Goal: Task Accomplishment & Management: Use online tool/utility

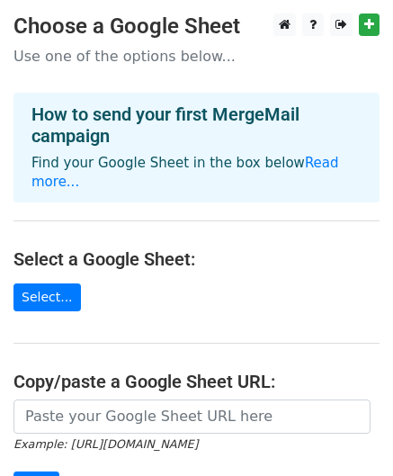
scroll to position [85, 0]
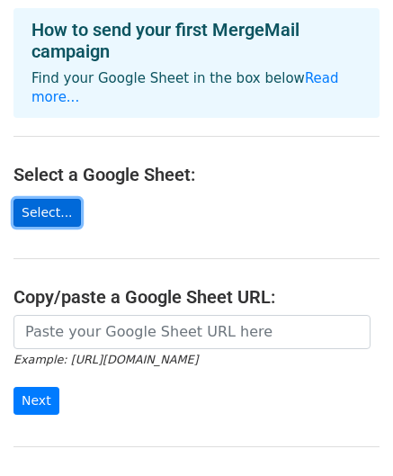
click at [54, 199] on link "Select..." at bounding box center [48, 213] width 68 height 28
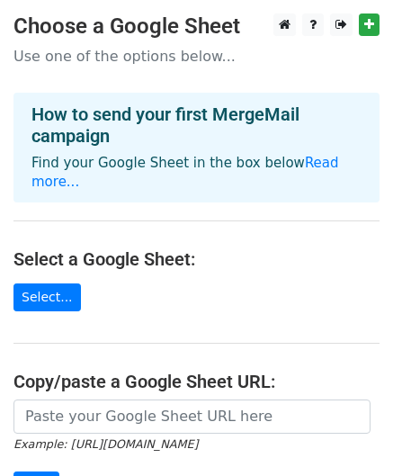
scroll to position [241, 0]
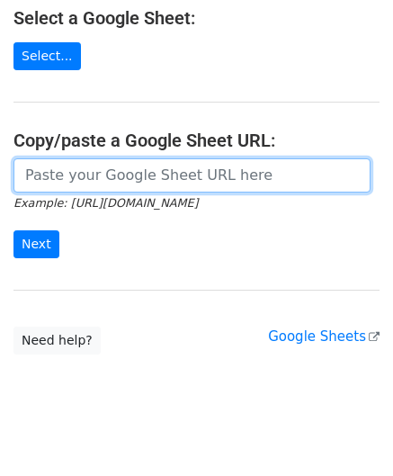
click at [135, 158] on input "url" at bounding box center [192, 175] width 357 height 34
click at [54, 158] on input "url" at bounding box center [192, 175] width 357 height 34
paste input "https://docs.google.com/spreadsheets/d/1Z1uqCBdDCJHsjr8gIH5llBk5OLRKDTiYJ47BAn4…"
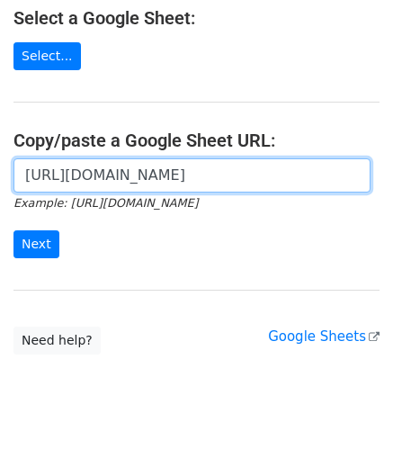
scroll to position [0, 379]
type input "https://docs.google.com/spreadsheets/d/1Z1uqCBdDCJHsjr8gIH5llBk5OLRKDTiYJ47BAn4…"
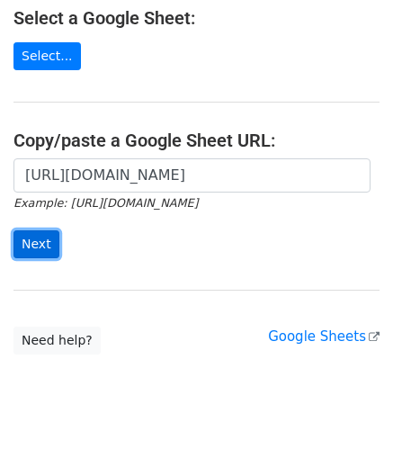
click at [28, 230] on input "Next" at bounding box center [37, 244] width 46 height 28
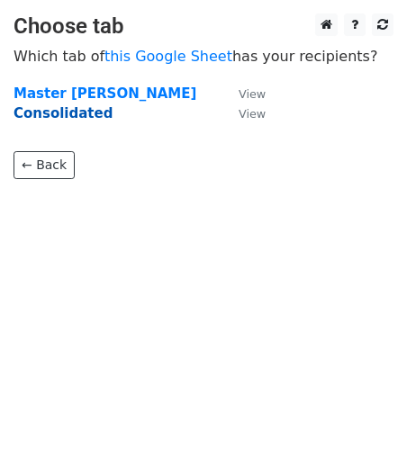
click at [94, 112] on strong "Consolidated" at bounding box center [63, 113] width 99 height 16
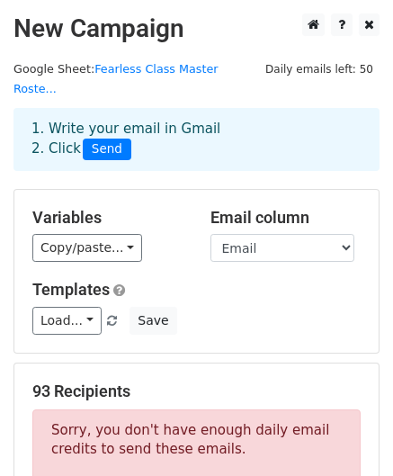
scroll to position [60, 0]
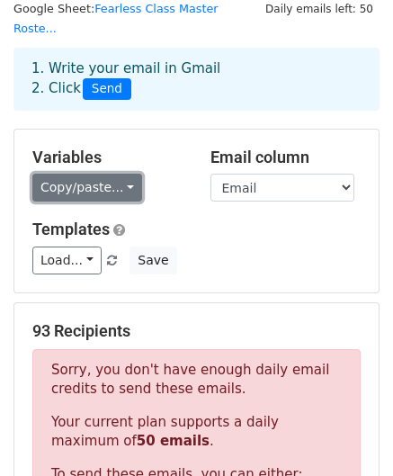
click at [119, 174] on link "Copy/paste..." at bounding box center [87, 188] width 110 height 28
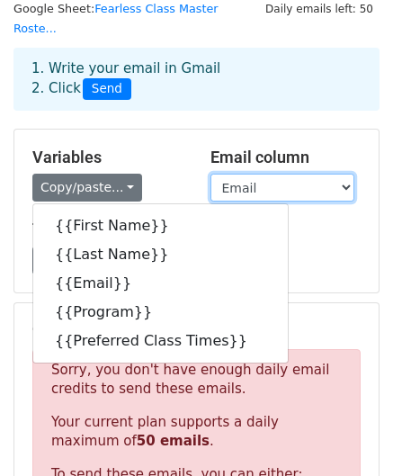
click at [322, 174] on select "First Name Last Name Email Program Preferred Class Times" at bounding box center [283, 188] width 144 height 28
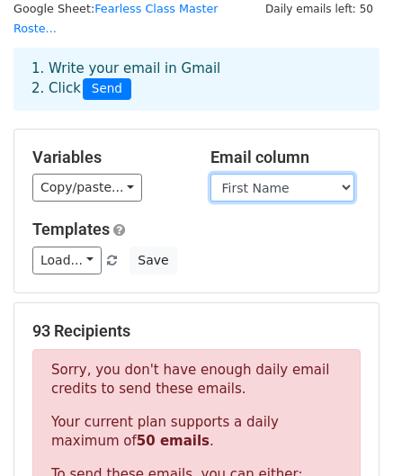
click at [211, 174] on select "First Name Last Name Email Program Preferred Class Times" at bounding box center [283, 188] width 144 height 28
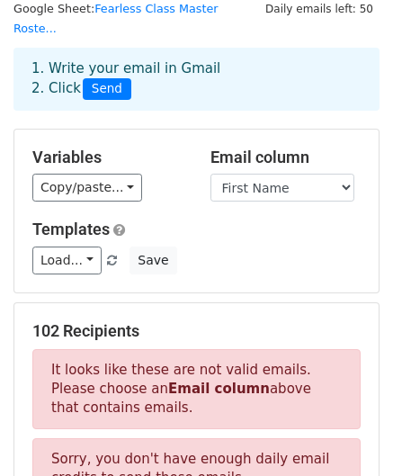
click at [317, 152] on div "Email column First Name Last Name Email Program Preferred Class Times" at bounding box center [286, 175] width 178 height 55
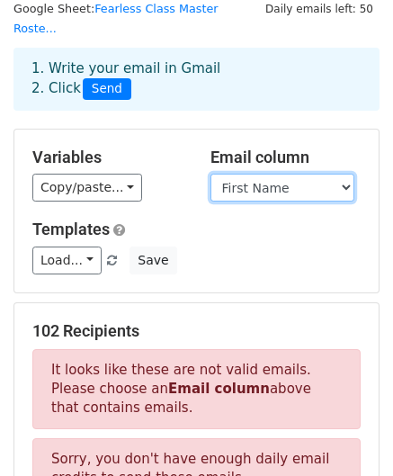
click at [329, 174] on select "First Name Last Name Email Program Preferred Class Times" at bounding box center [283, 188] width 144 height 28
select select "Email"
click at [211, 174] on select "First Name Last Name Email Program Preferred Class Times" at bounding box center [283, 188] width 144 height 28
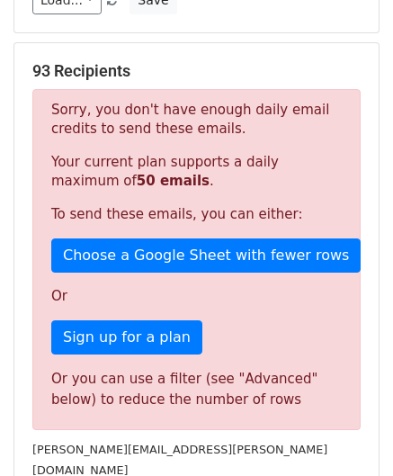
scroll to position [321, 0]
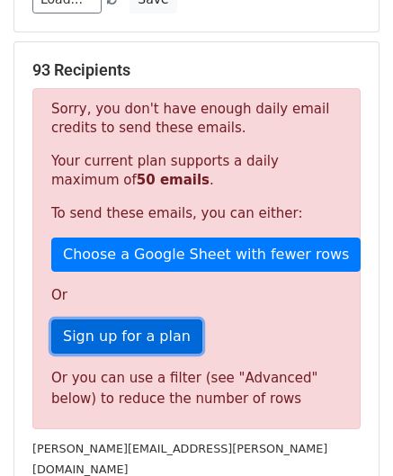
click at [149, 320] on link "Sign up for a plan" at bounding box center [126, 337] width 151 height 34
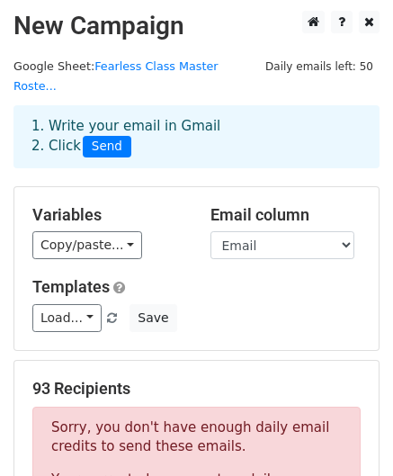
scroll to position [0, 0]
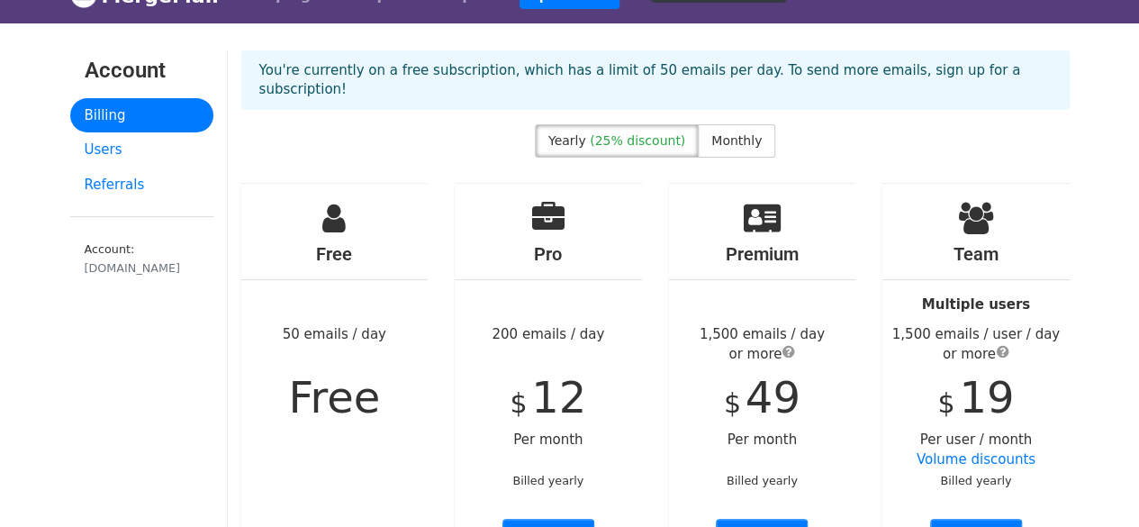
scroll to position [34, 0]
click at [726, 132] on span "Monthly" at bounding box center [736, 139] width 50 height 14
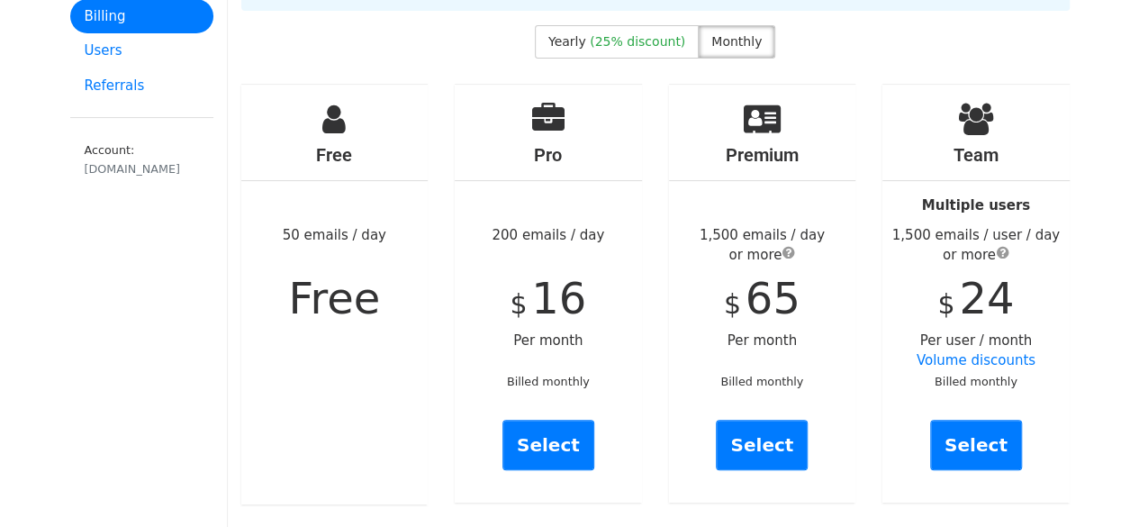
scroll to position [133, 0]
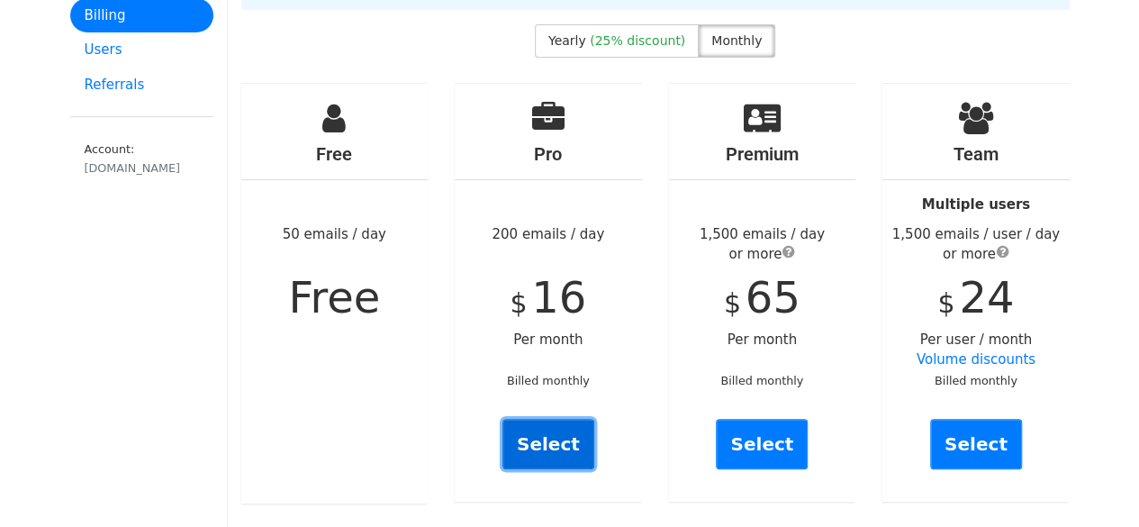
click at [551, 419] on link "Select" at bounding box center [548, 444] width 92 height 50
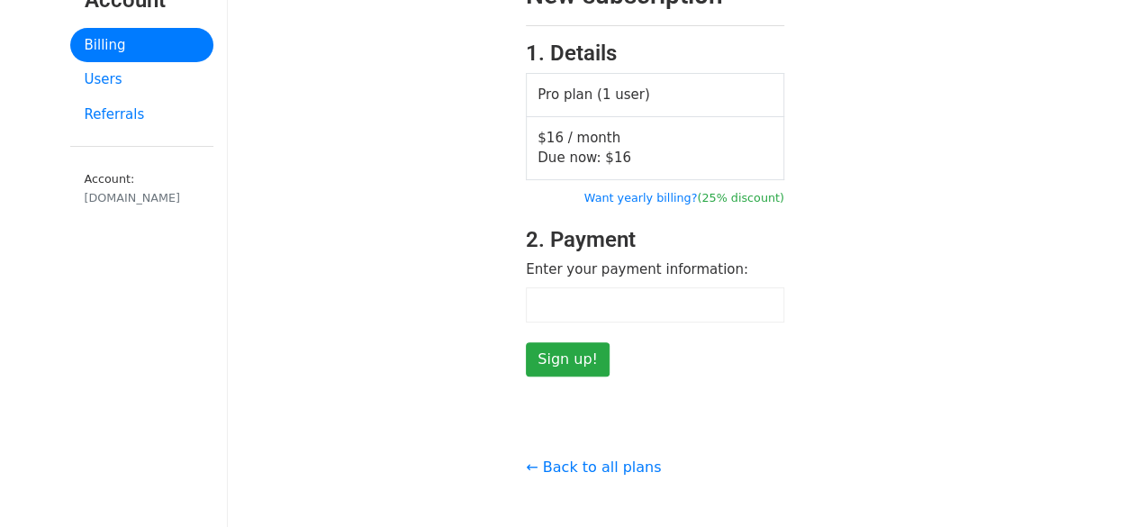
scroll to position [104, 0]
click at [636, 467] on link "← Back to all plans" at bounding box center [593, 465] width 135 height 17
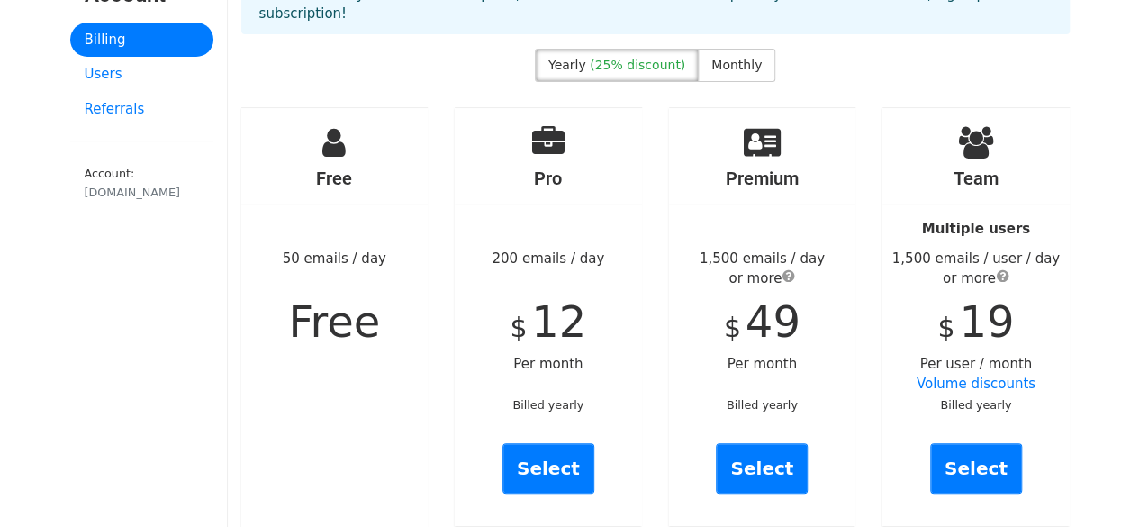
scroll to position [114, 0]
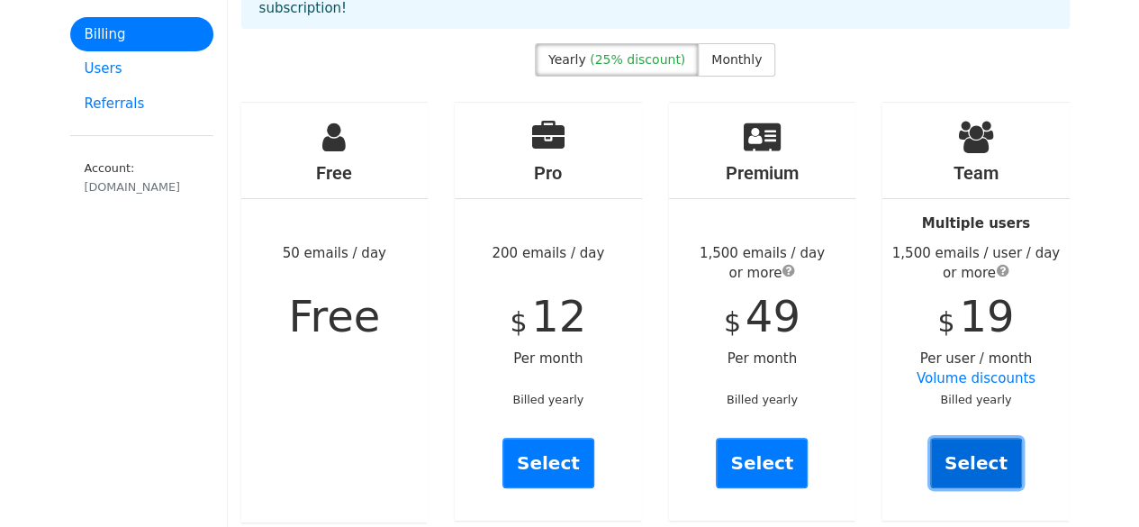
click at [976, 438] on link "Select" at bounding box center [976, 463] width 92 height 50
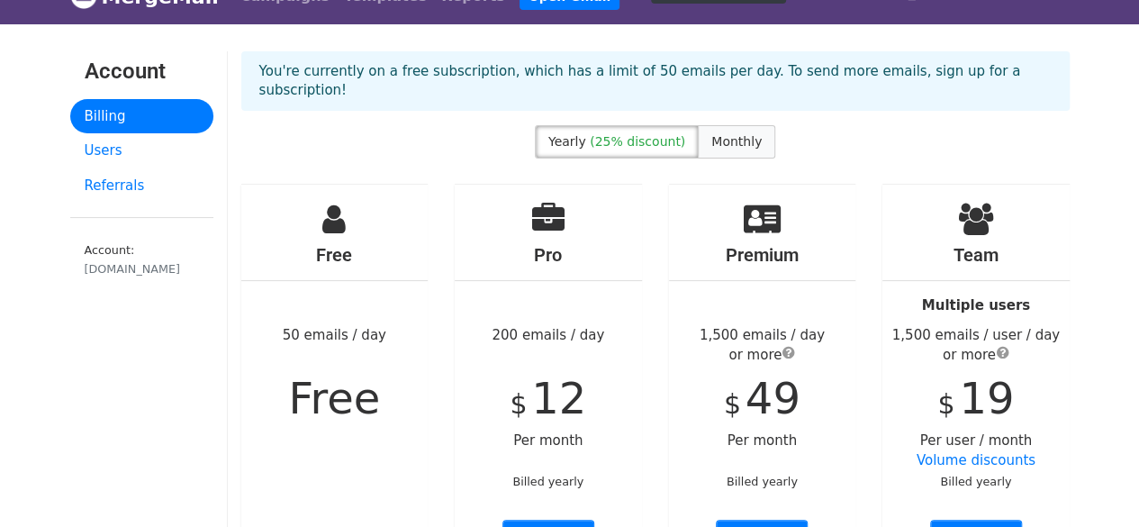
click at [743, 134] on span "Monthly" at bounding box center [736, 141] width 50 height 14
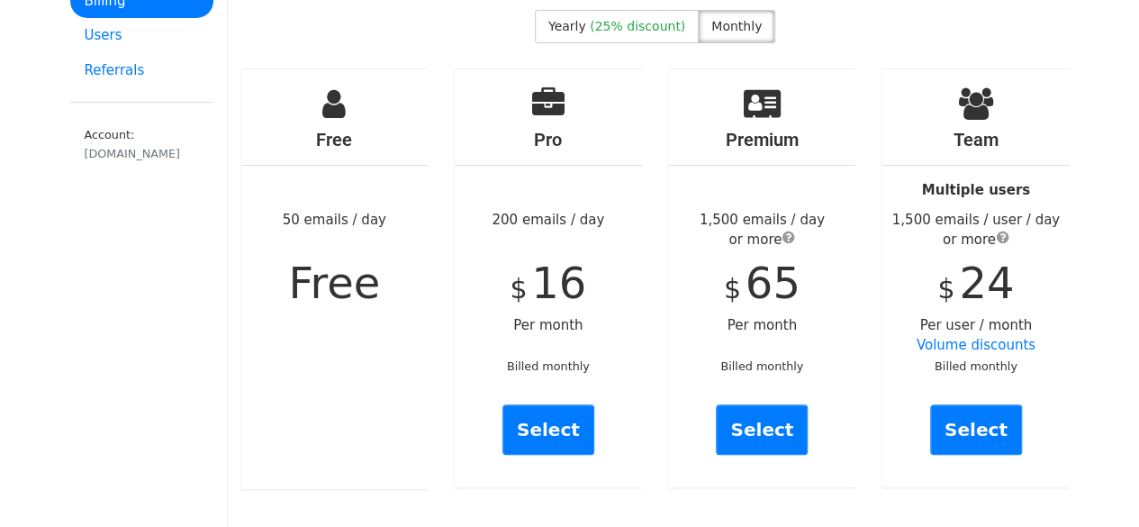
scroll to position [149, 0]
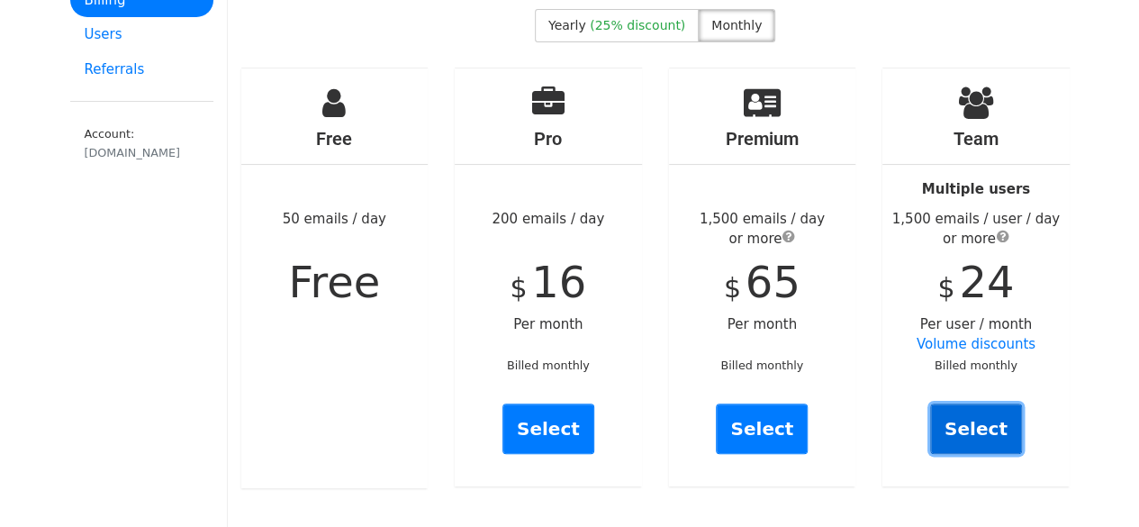
click at [974, 417] on link "Select" at bounding box center [976, 428] width 92 height 50
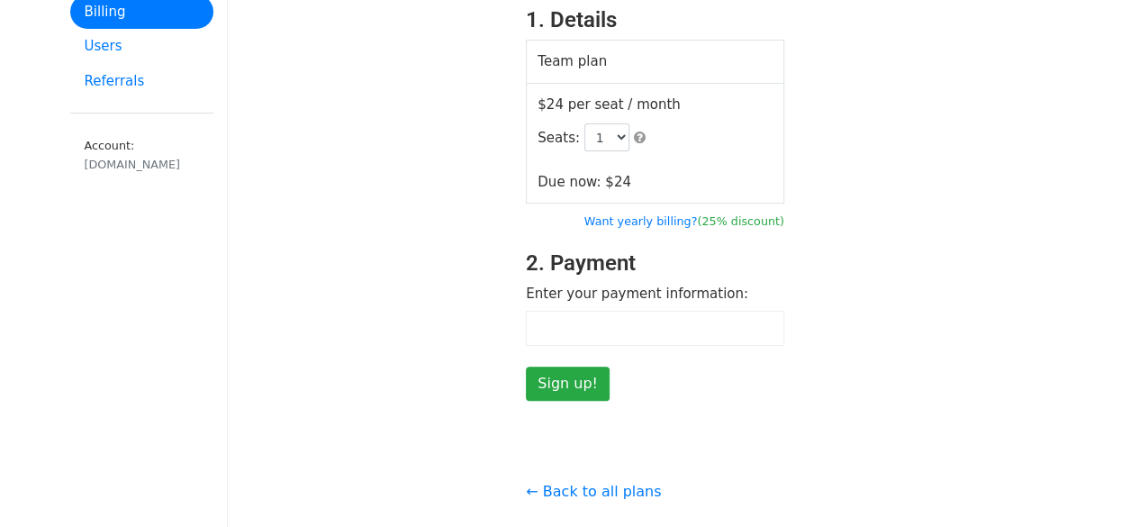
scroll to position [138, 0]
click at [570, 375] on input "Sign up!" at bounding box center [568, 382] width 84 height 34
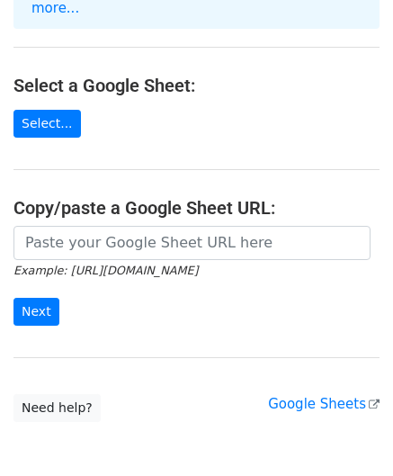
scroll to position [175, 0]
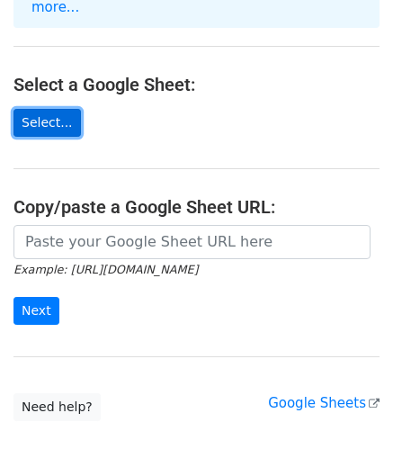
click at [52, 109] on link "Select..." at bounding box center [48, 123] width 68 height 28
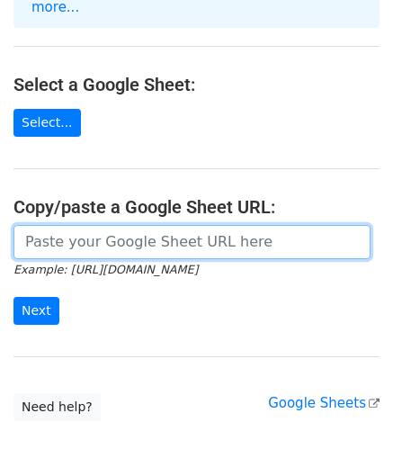
click at [249, 225] on input "url" at bounding box center [192, 242] width 357 height 34
paste input "https://docs.google.com/spreadsheets/d/1Z1uqCBdDCJHsjr8gIH5llBk5OLRKDTiYJ47BAn4…"
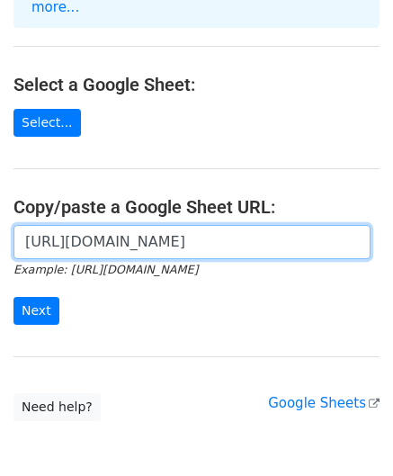
scroll to position [0, 519]
type input "https://docs.google.com/spreadsheets/d/1Z1uqCBdDCJHsjr8gIH5llBk5OLRKDTiYJ47BAn4…"
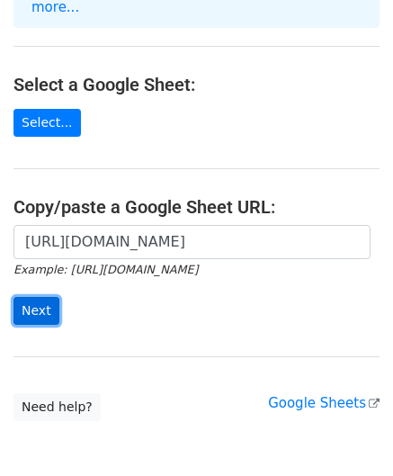
click at [36, 297] on input "Next" at bounding box center [37, 311] width 46 height 28
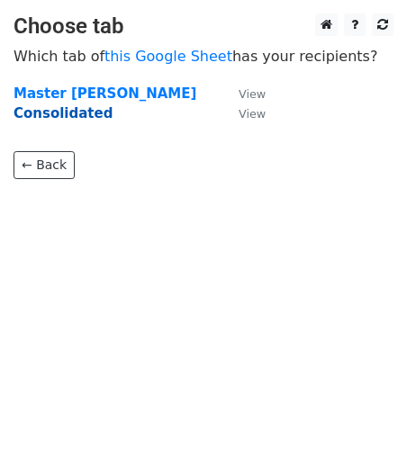
click at [77, 111] on strong "Consolidated" at bounding box center [63, 113] width 99 height 16
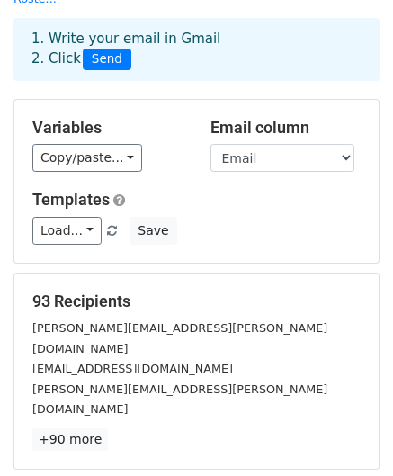
scroll to position [156, 0]
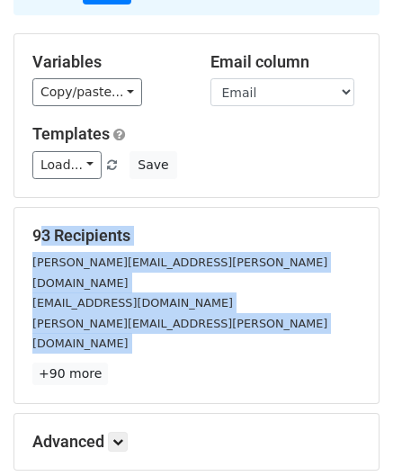
drag, startPoint x: 284, startPoint y: 145, endPoint x: 351, endPoint y: 327, distance: 193.7
click at [351, 327] on form "Variables Copy/paste... {{First Name}} {{Last Name}} {{Email}} {{Program}} {{Pr…" at bounding box center [197, 282] width 366 height 499
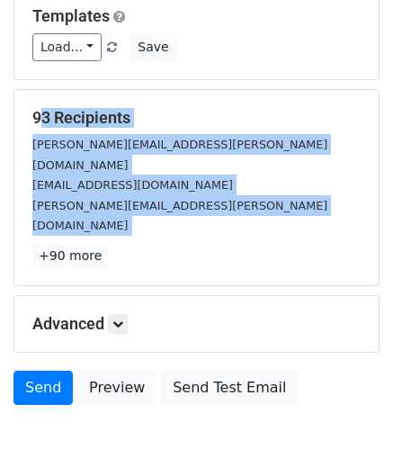
scroll to position [275, 0]
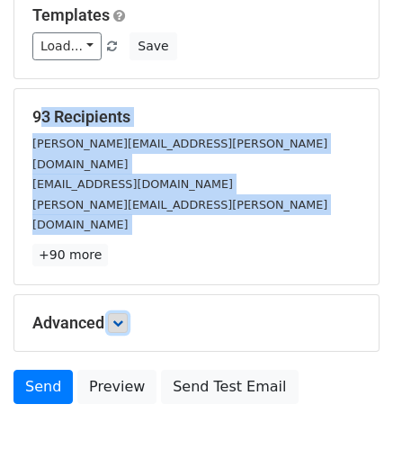
click at [121, 318] on icon at bounding box center [118, 323] width 11 height 11
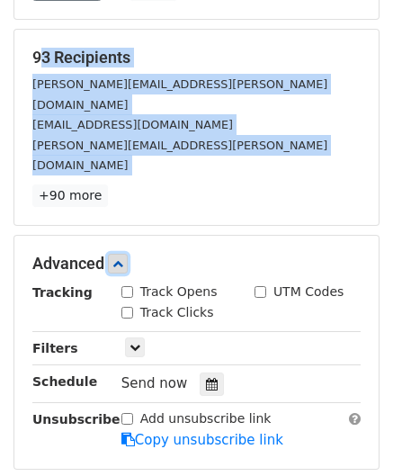
scroll to position [335, 0]
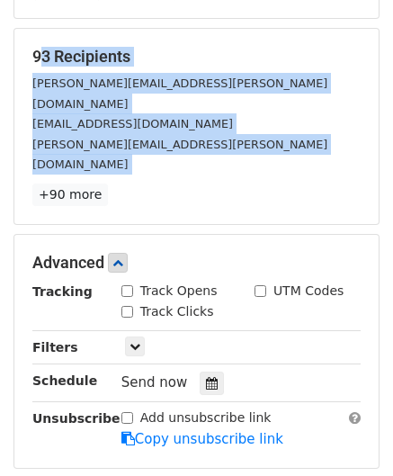
click at [126, 285] on input "Track Opens" at bounding box center [128, 291] width 12 height 12
checkbox input "true"
click at [136, 341] on icon at bounding box center [135, 346] width 11 height 11
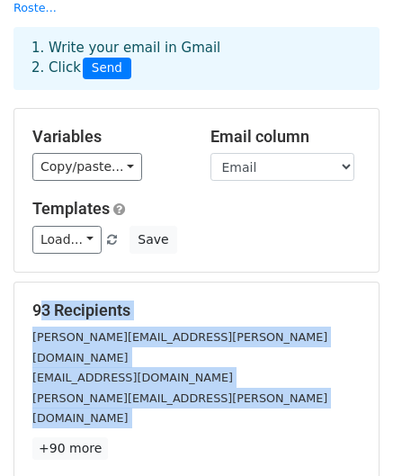
scroll to position [0, 0]
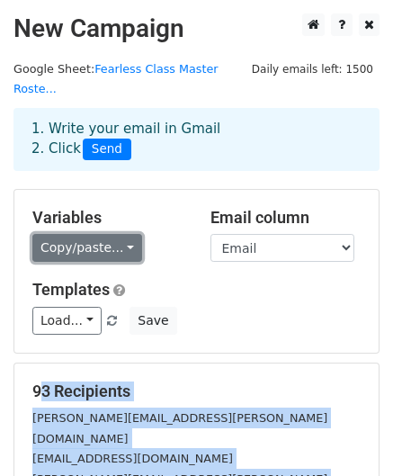
click at [120, 234] on link "Copy/paste..." at bounding box center [87, 248] width 110 height 28
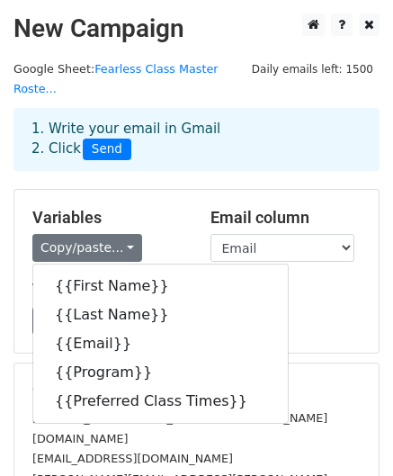
click at [227, 190] on div "Variables Copy/paste... {{First Name}} {{Last Name}} {{Email}} {{Program}} {{Pr…" at bounding box center [196, 271] width 365 height 163
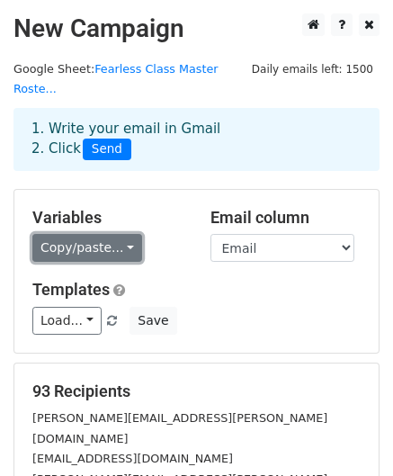
click at [118, 234] on link "Copy/paste..." at bounding box center [87, 248] width 110 height 28
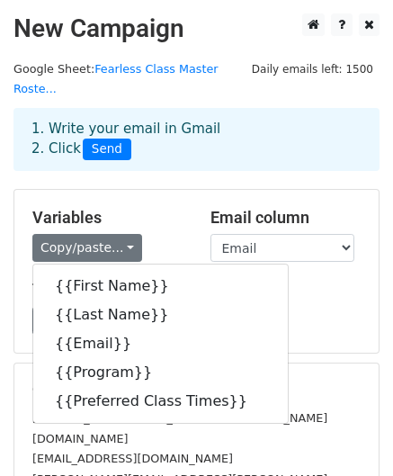
click at [174, 190] on div "Variables Copy/paste... {{First Name}} {{Last Name}} {{Email}} {{Program}} {{Pr…" at bounding box center [196, 271] width 365 height 163
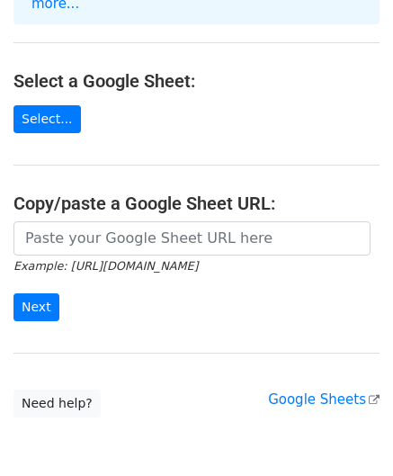
scroll to position [241, 0]
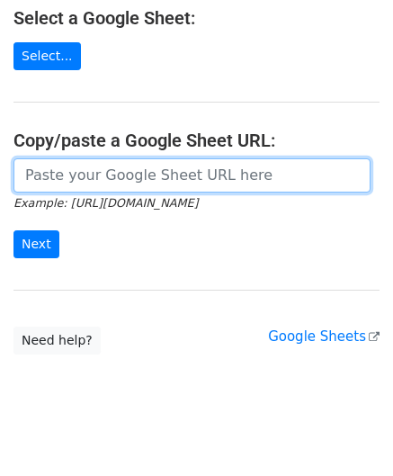
click at [126, 158] on input "url" at bounding box center [192, 175] width 357 height 34
paste input "[URL][DOMAIN_NAME]"
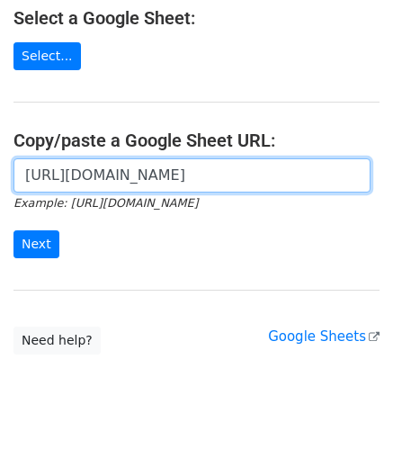
scroll to position [0, 519]
type input "[URL][DOMAIN_NAME]"
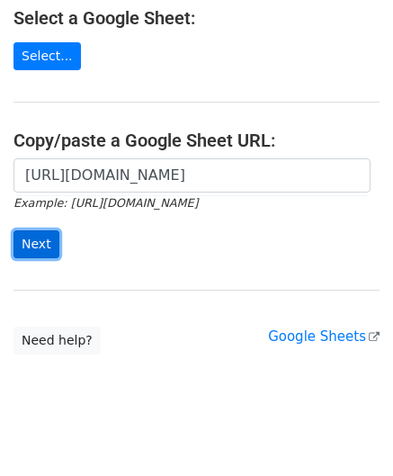
click at [44, 230] on input "Next" at bounding box center [37, 244] width 46 height 28
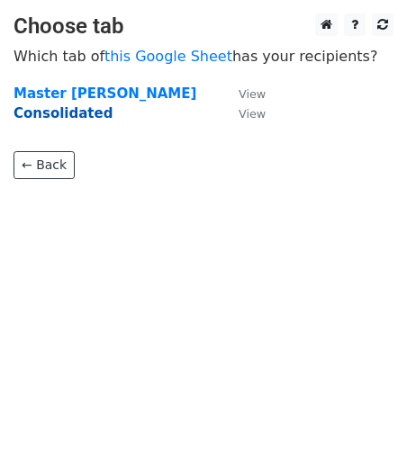
click at [68, 113] on strong "Consolidated" at bounding box center [63, 113] width 99 height 16
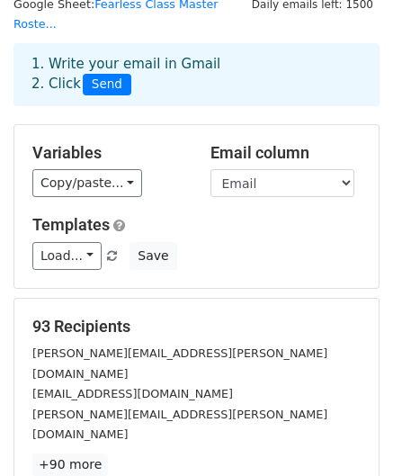
scroll to position [66, 0]
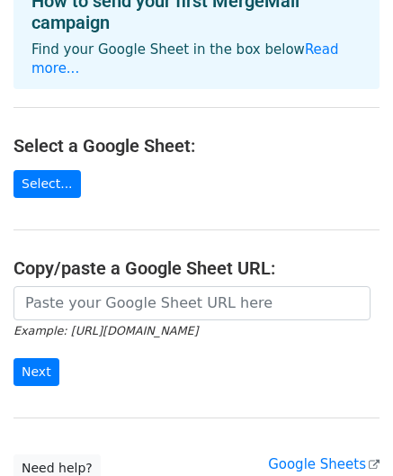
scroll to position [115, 0]
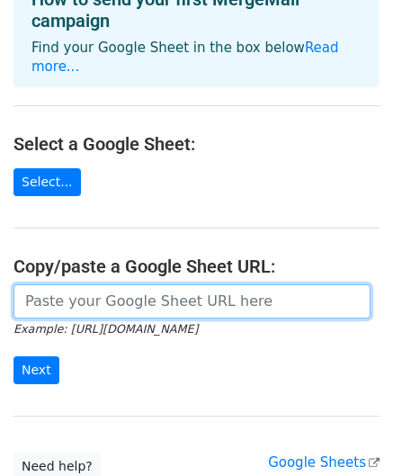
click at [121, 294] on input "url" at bounding box center [192, 301] width 357 height 34
paste input "[URL][DOMAIN_NAME]"
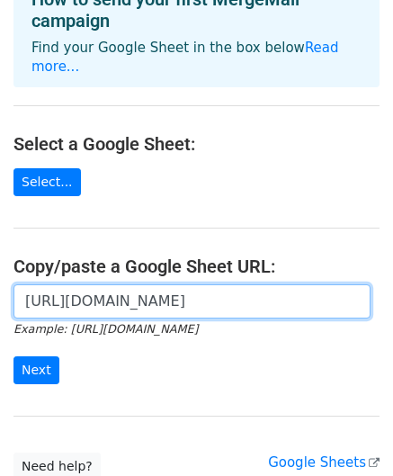
scroll to position [0, 519]
type input "[URL][DOMAIN_NAME]"
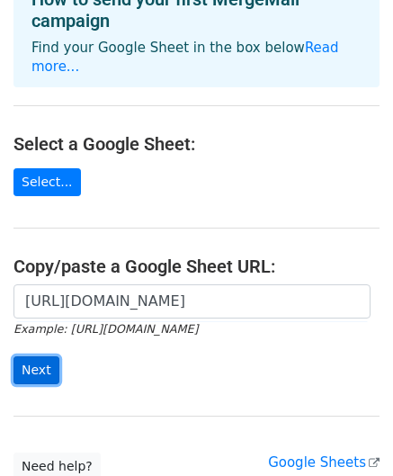
click at [33, 356] on input "Next" at bounding box center [37, 370] width 46 height 28
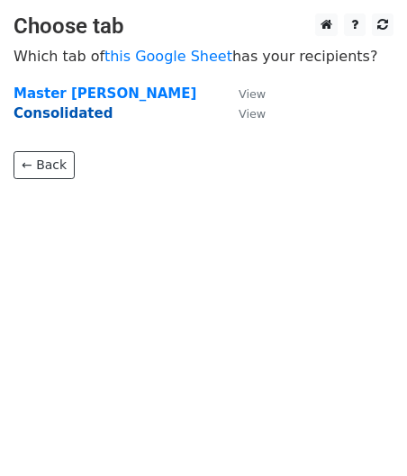
click at [80, 111] on strong "Consolidated" at bounding box center [63, 113] width 99 height 16
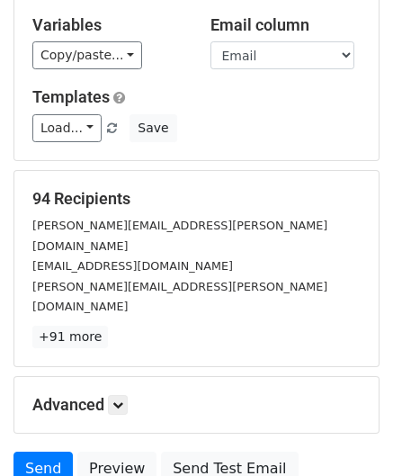
scroll to position [194, 0]
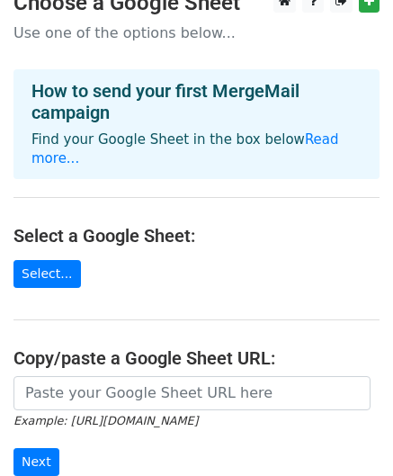
scroll to position [9, 0]
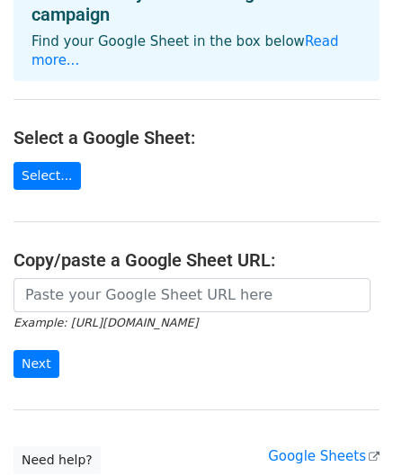
scroll to position [172, 0]
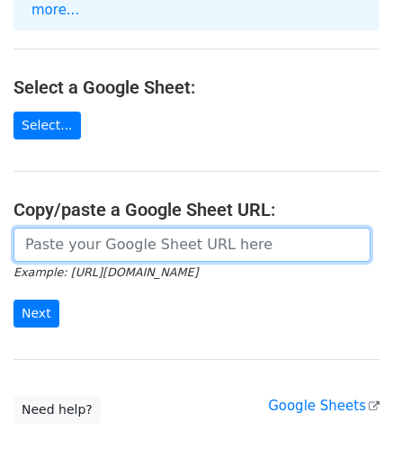
click at [131, 228] on input "url" at bounding box center [192, 245] width 357 height 34
paste input "https://docs.google.com/spreadsheets/d/1Z1uqCBdDCJHsjr8gIH5llBk5OLRKDTiYJ47BAn4…"
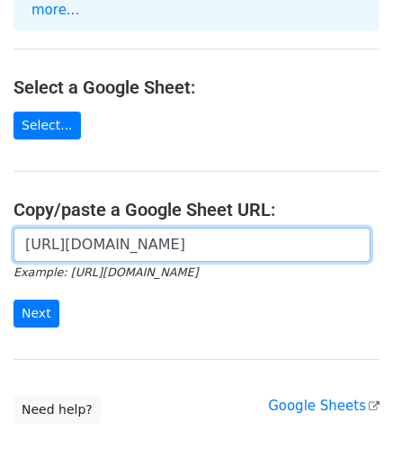
scroll to position [0, 519]
type input "https://docs.google.com/spreadsheets/d/1Z1uqCBdDCJHsjr8gIH5llBk5OLRKDTiYJ47BAn4…"
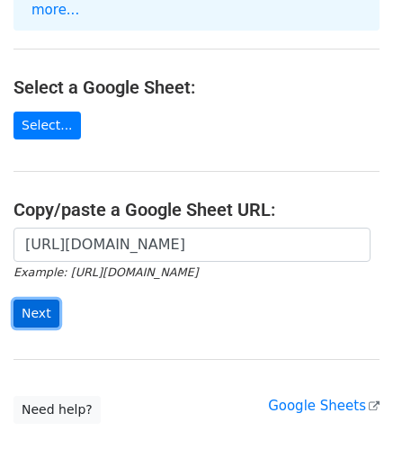
click at [38, 300] on input "Next" at bounding box center [37, 314] width 46 height 28
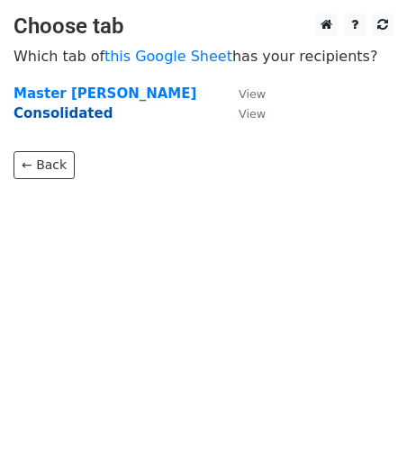
click at [83, 108] on strong "Consolidated" at bounding box center [63, 113] width 99 height 16
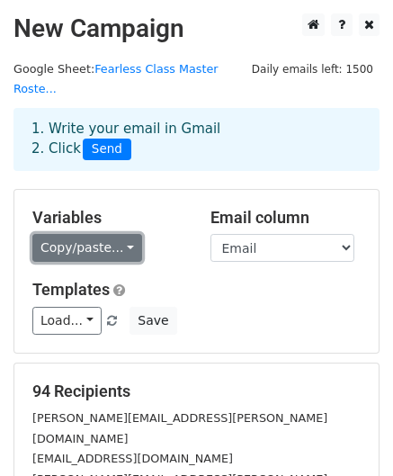
click at [75, 234] on link "Copy/paste..." at bounding box center [87, 248] width 110 height 28
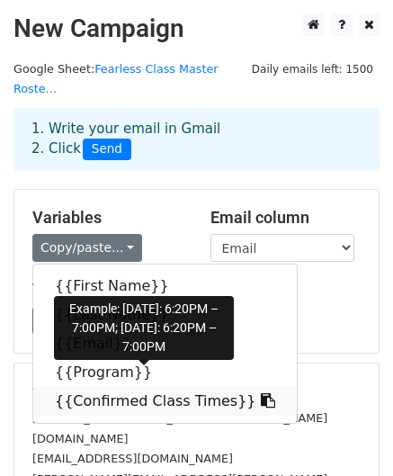
click at [188, 387] on link "{{Confirmed Class Times}}" at bounding box center [165, 401] width 264 height 29
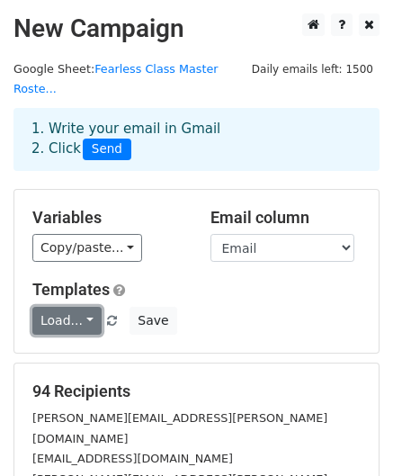
click at [82, 307] on link "Load..." at bounding box center [66, 321] width 69 height 28
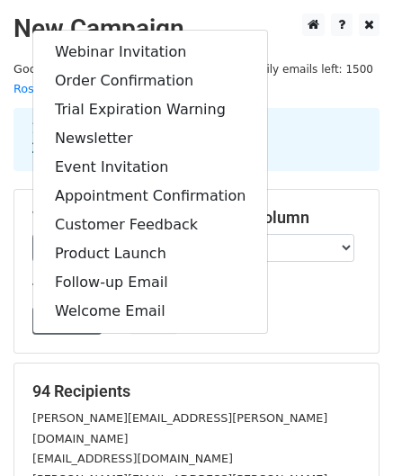
click at [322, 307] on div "Load... Webinar Invitation Order Confirmation Trial Expiration Warning Newslett…" at bounding box center [197, 321] width 356 height 28
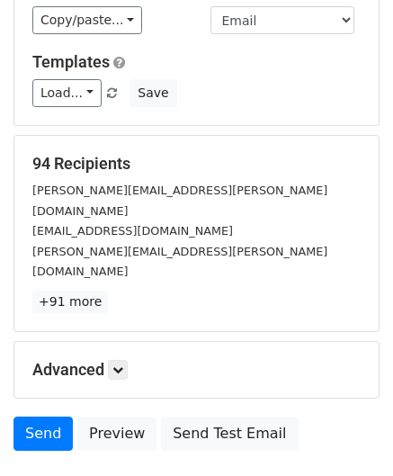
scroll to position [291, 0]
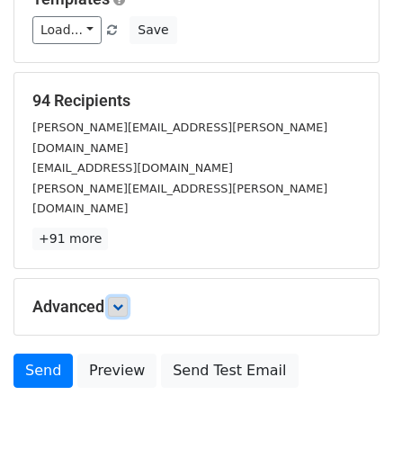
click at [121, 302] on icon at bounding box center [118, 307] width 11 height 11
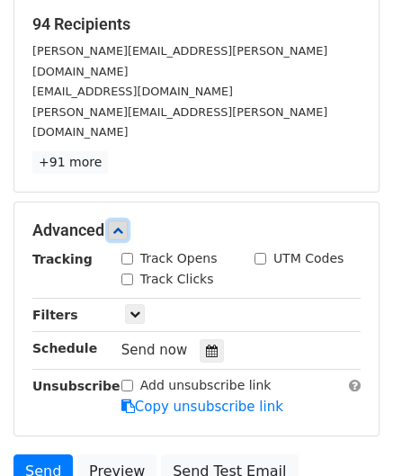
scroll to position [372, 0]
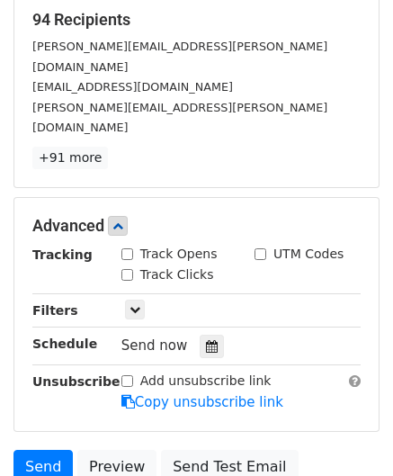
click at [122, 248] on input "Track Opens" at bounding box center [128, 254] width 12 height 12
checkbox input "true"
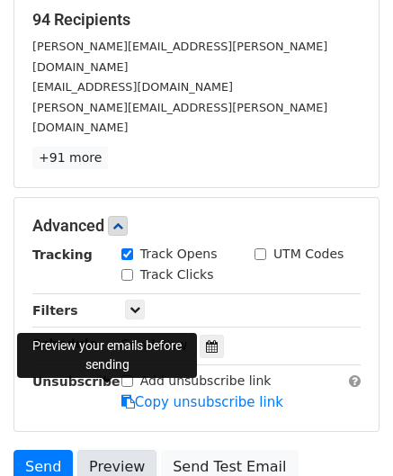
click at [112, 450] on link "Preview" at bounding box center [116, 467] width 79 height 34
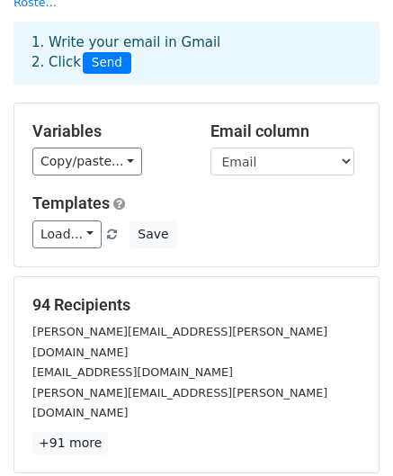
scroll to position [0, 0]
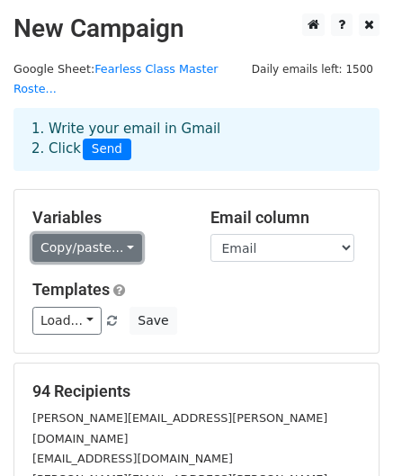
click at [62, 234] on link "Copy/paste..." at bounding box center [87, 248] width 110 height 28
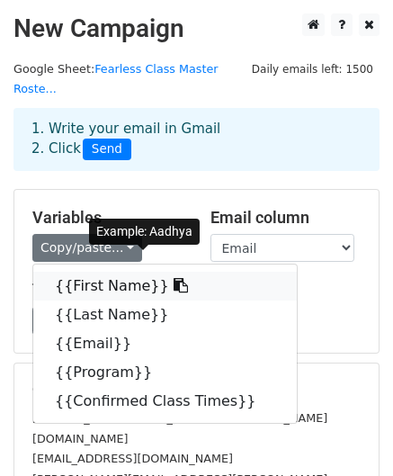
click at [110, 272] on link "{{First Name}}" at bounding box center [165, 286] width 264 height 29
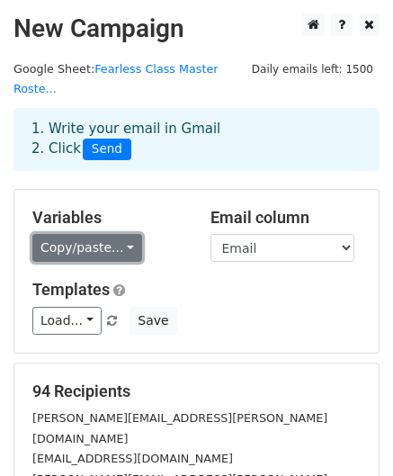
click at [102, 235] on link "Copy/paste..." at bounding box center [87, 248] width 110 height 28
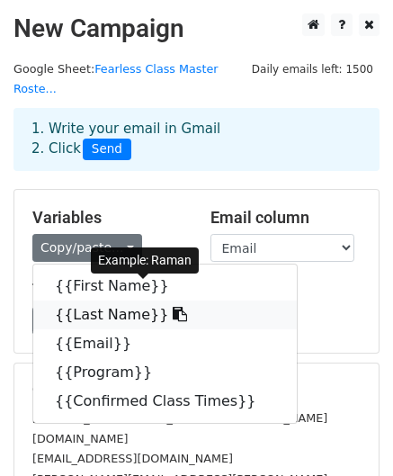
click at [98, 301] on link "{{Last Name}}" at bounding box center [165, 315] width 264 height 29
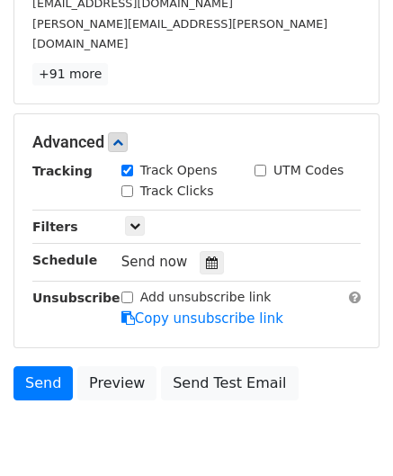
scroll to position [460, 0]
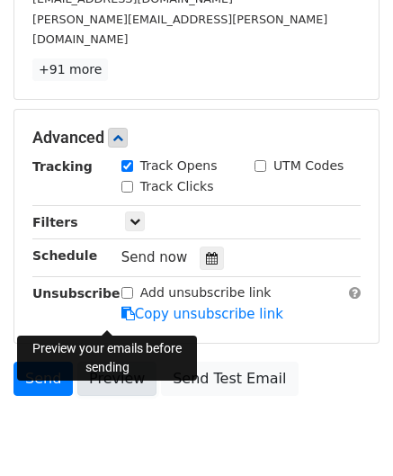
click at [106, 362] on link "Preview" at bounding box center [116, 379] width 79 height 34
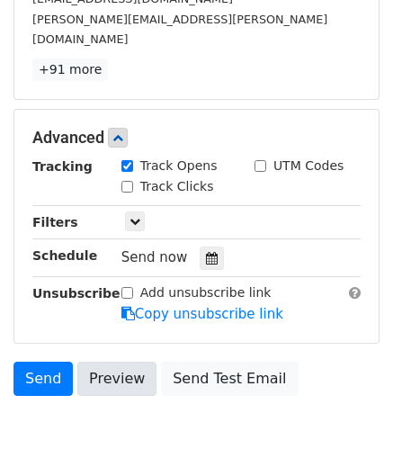
scroll to position [466, 0]
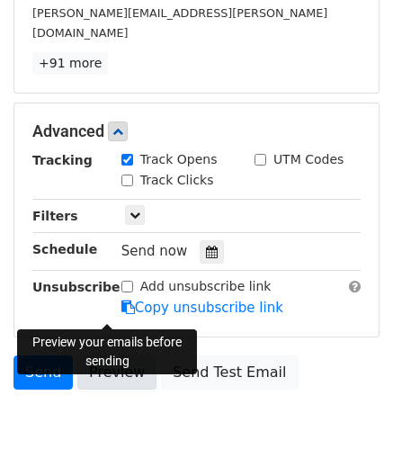
click at [122, 356] on link "Preview" at bounding box center [116, 373] width 79 height 34
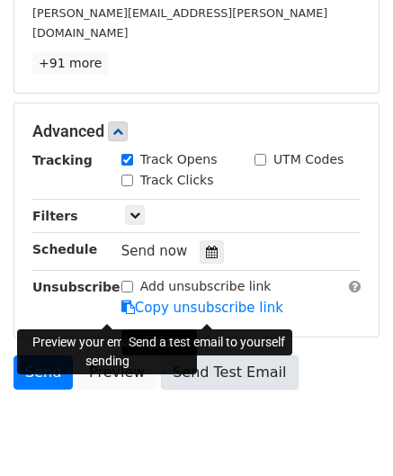
click at [234, 356] on link "Send Test Email" at bounding box center [229, 373] width 137 height 34
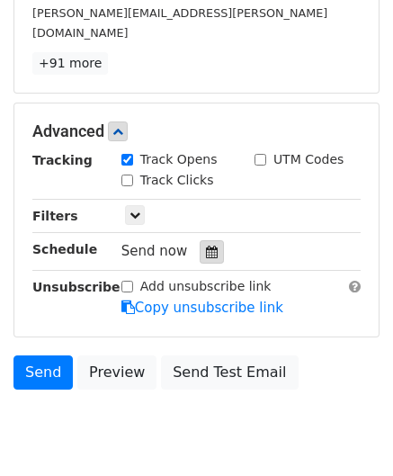
click at [206, 246] on icon at bounding box center [212, 252] width 12 height 13
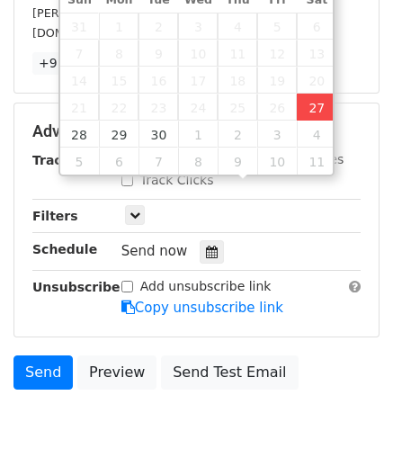
type input "2025-09-27 13:42"
type input "01"
type input "42"
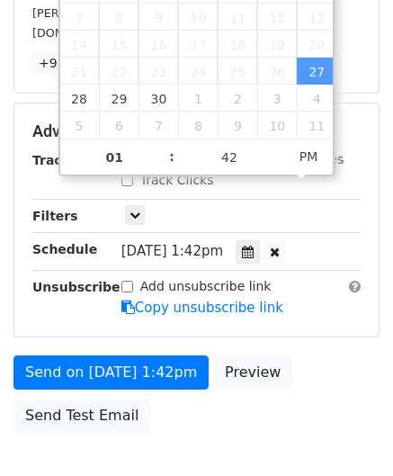
click at [351, 150] on div "UTM Codes" at bounding box center [307, 161] width 133 height 22
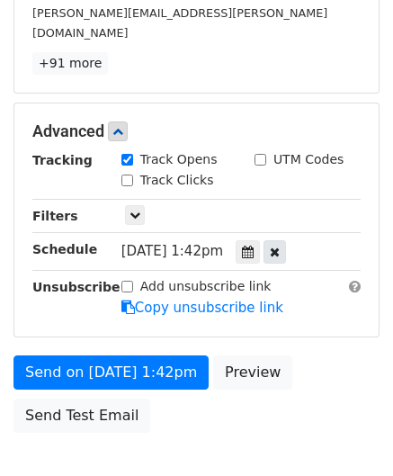
click at [280, 246] on icon at bounding box center [275, 252] width 10 height 13
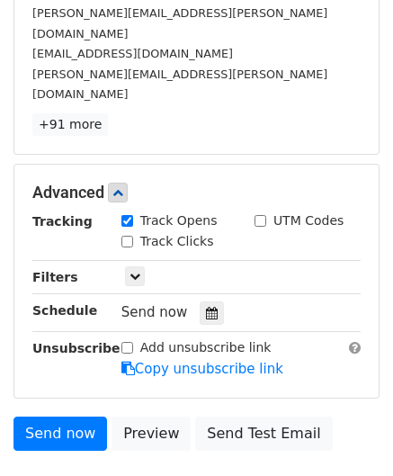
scroll to position [440, 0]
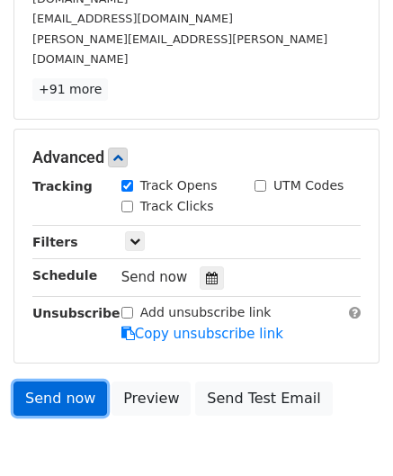
click at [45, 382] on link "Send now" at bounding box center [61, 399] width 94 height 34
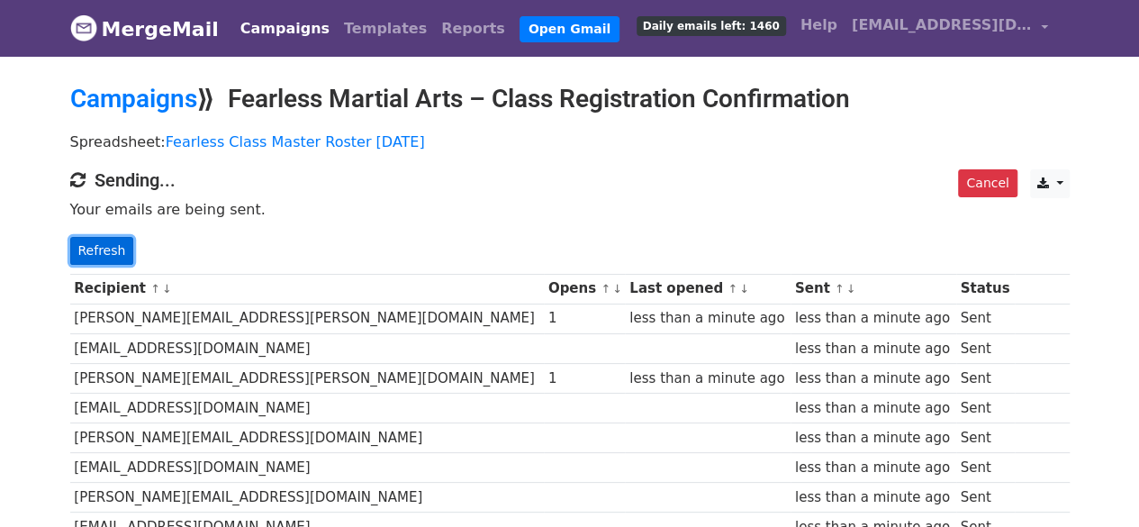
click at [90, 248] on link "Refresh" at bounding box center [102, 251] width 64 height 28
